Goal: Entertainment & Leisure: Consume media (video, audio)

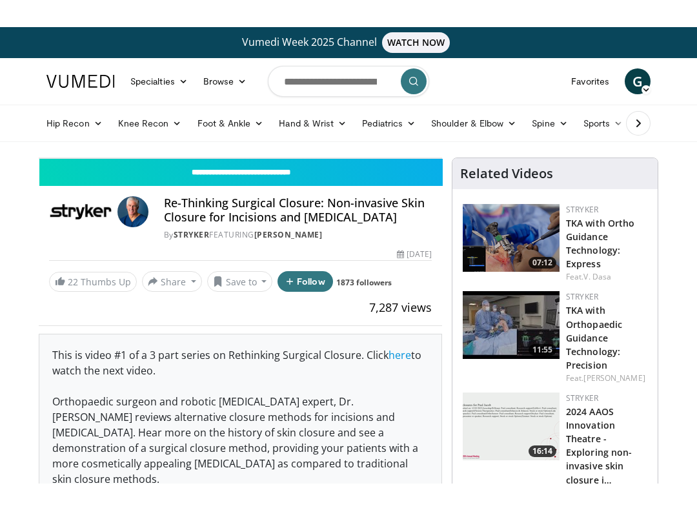
scroll to position [13, 0]
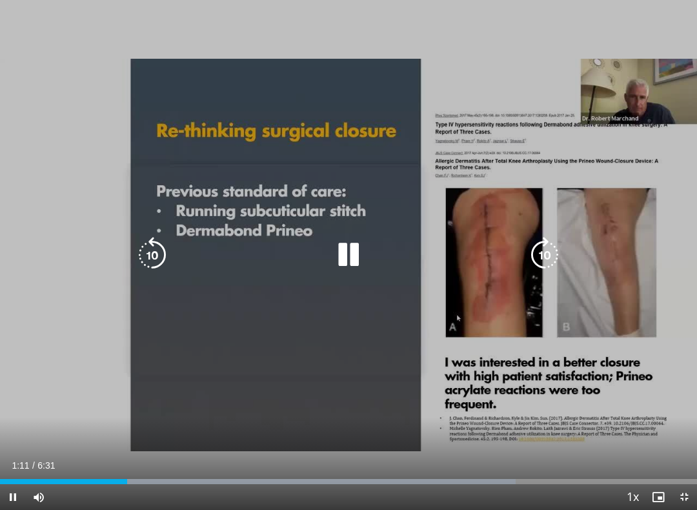
click at [165, 456] on div "Progress Bar" at bounding box center [258, 481] width 516 height 5
click at [232, 456] on div "Loaded : 86.79%" at bounding box center [348, 478] width 697 height 12
click at [312, 456] on div "Progress Bar" at bounding box center [404, 481] width 585 height 5
click at [363, 456] on div "Loaded : 99.98%" at bounding box center [348, 478] width 697 height 12
click at [400, 456] on div "10 seconds Tap to unmute" at bounding box center [348, 255] width 697 height 510
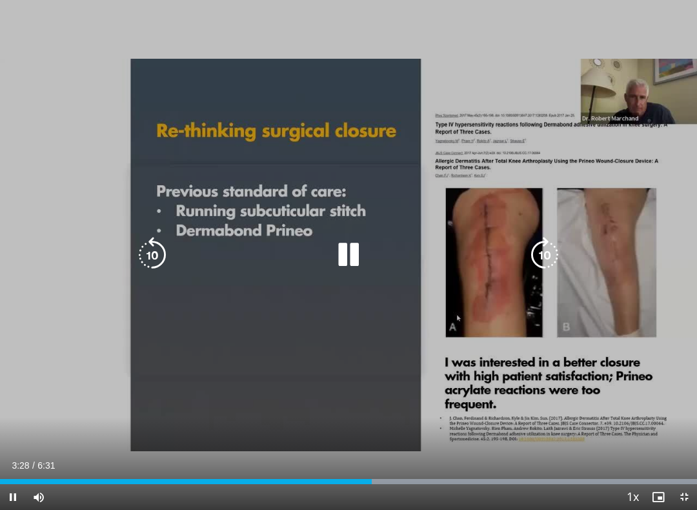
click at [372, 456] on div "Progress Bar" at bounding box center [186, 481] width 372 height 5
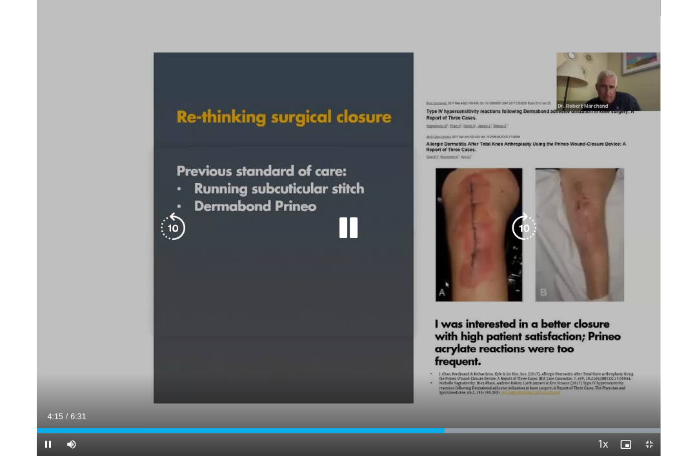
scroll to position [0, 0]
